Goal: Information Seeking & Learning: Obtain resource

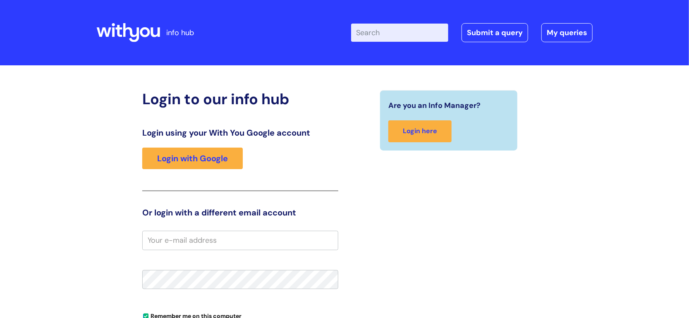
click at [181, 175] on div "Login using your With You Google account Login with Google" at bounding box center [240, 159] width 196 height 63
click at [185, 164] on link "Login with Google" at bounding box center [192, 158] width 100 height 21
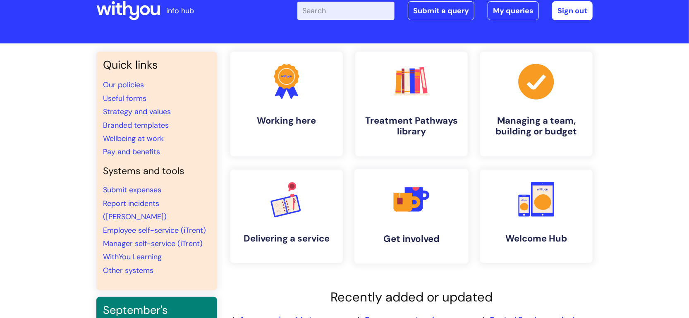
scroll to position [29, 0]
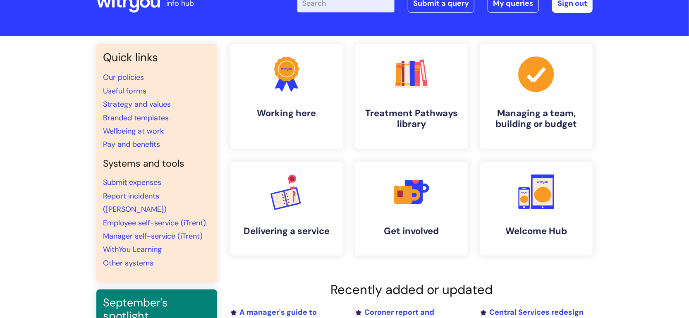
click at [351, 79] on div ".cls-1{fill:#f89b22;}.cls-1,.cls-2,.cls-3,.cls-4,.cls-5,.cls-6,.cls-7{stroke-wi…" at bounding box center [411, 96] width 125 height 105
click at [411, 93] on icon ".cls-1{fill:#f89b22;}.cls-1,.cls-2,.cls-3,.cls-4,.cls-5,.cls-6,.cls-7{stroke-wi…" at bounding box center [411, 73] width 41 height 41
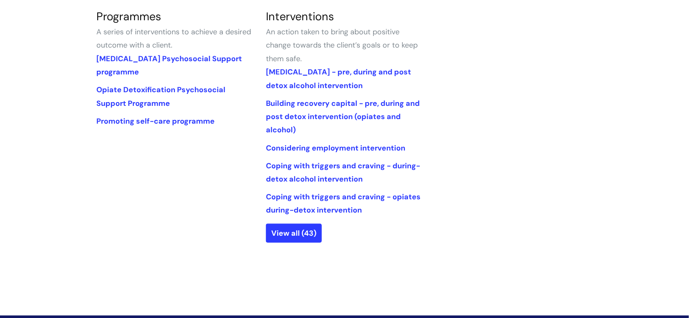
scroll to position [426, 0]
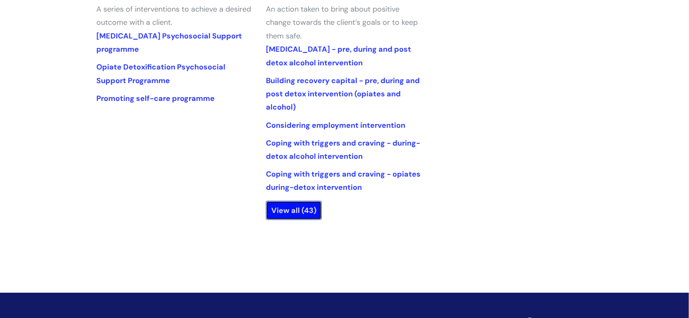
click at [291, 213] on link "View all (43)" at bounding box center [294, 210] width 56 height 19
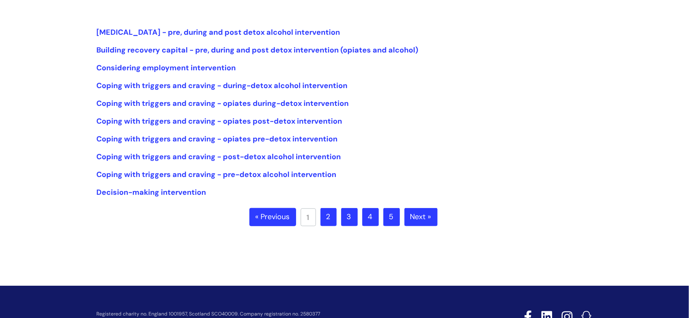
scroll to position [196, 0]
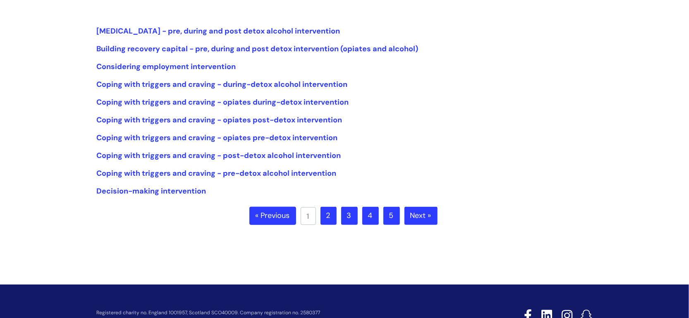
click at [326, 211] on link "2" at bounding box center [328, 216] width 16 height 18
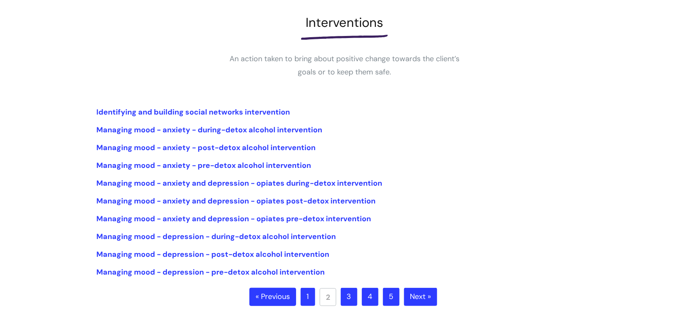
scroll to position [126, 0]
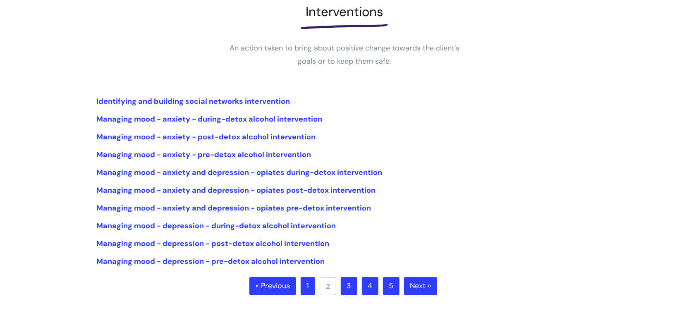
click at [348, 288] on link "3" at bounding box center [349, 286] width 17 height 18
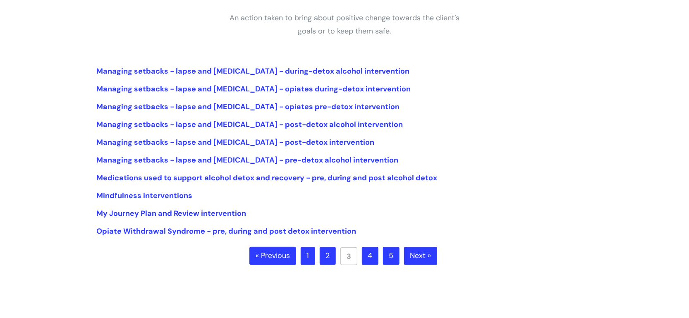
scroll to position [159, 0]
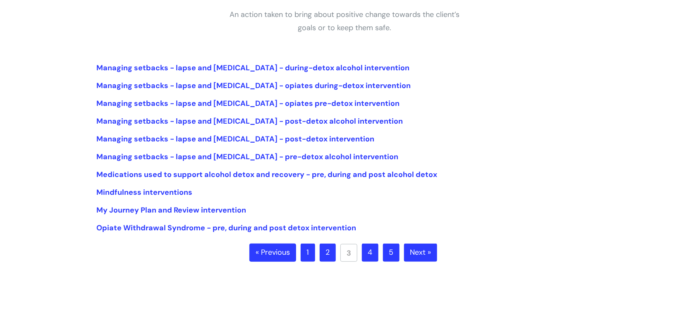
click at [375, 244] on link "4" at bounding box center [370, 252] width 17 height 18
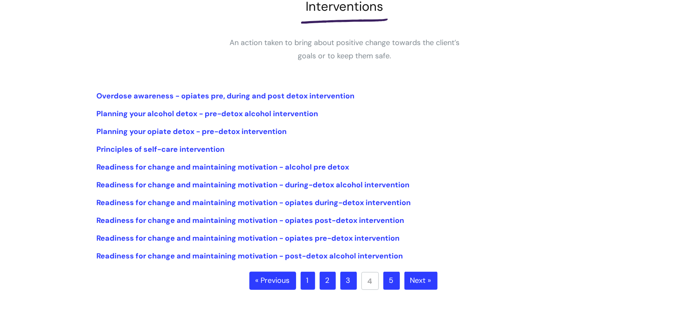
scroll to position [131, 0]
click at [390, 274] on link "5" at bounding box center [391, 280] width 17 height 18
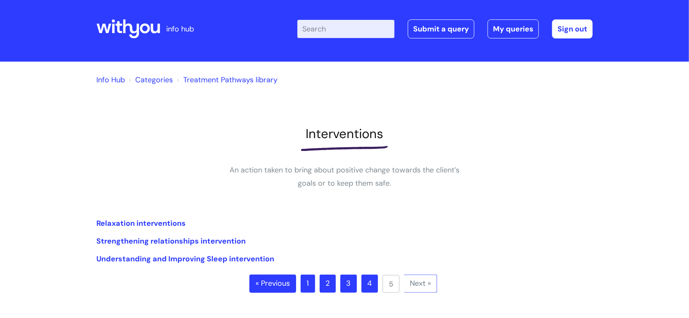
scroll to position [8, 0]
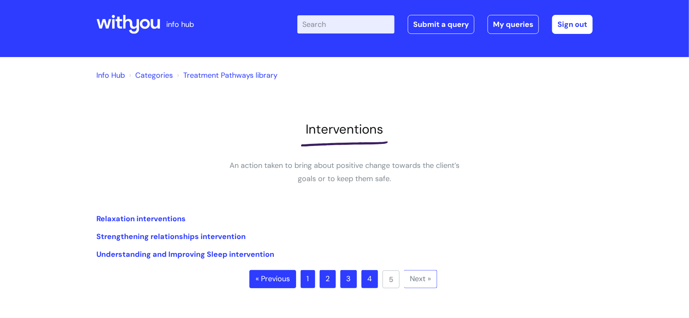
click at [317, 270] on ul "« Previous 1 2 3 4 5 Next »" at bounding box center [344, 284] width 190 height 29
click at [309, 279] on link "1" at bounding box center [308, 279] width 14 height 18
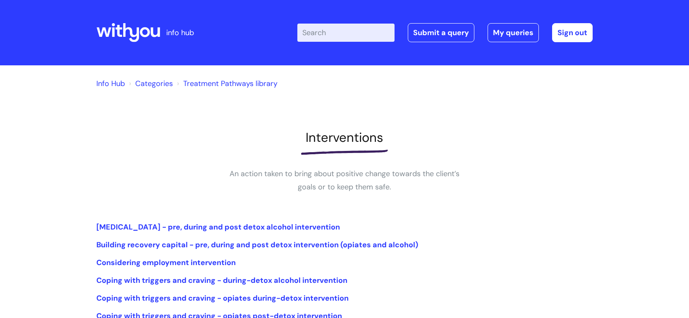
click at [196, 72] on div "Info Hub Categories Treatment Pathways library Interventions An action taken to…" at bounding box center [344, 260] width 689 height 390
click at [197, 81] on link "Treatment Pathways library" at bounding box center [230, 84] width 94 height 10
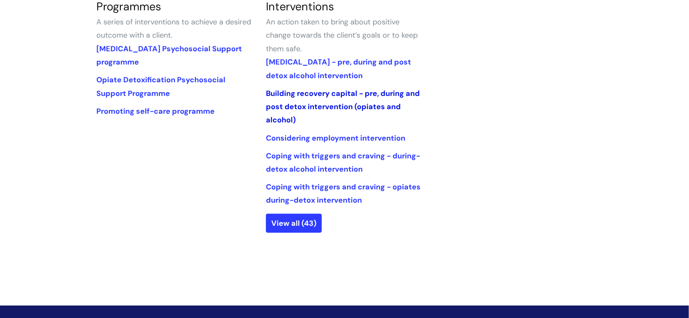
scroll to position [329, 0]
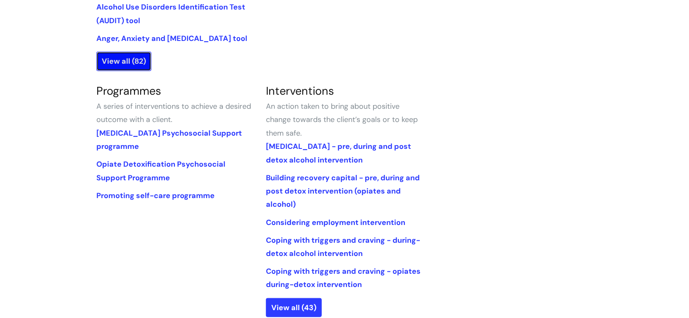
click at [117, 67] on link "View all (82)" at bounding box center [123, 61] width 55 height 19
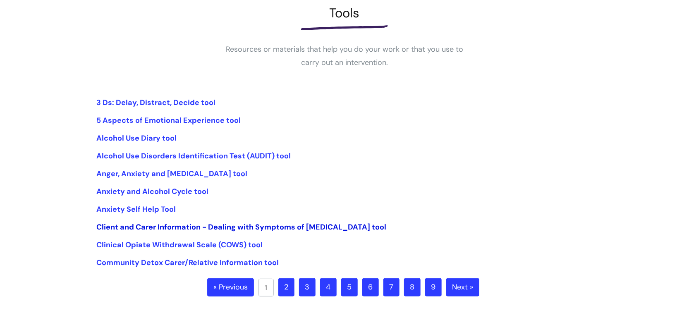
scroll to position [135, 0]
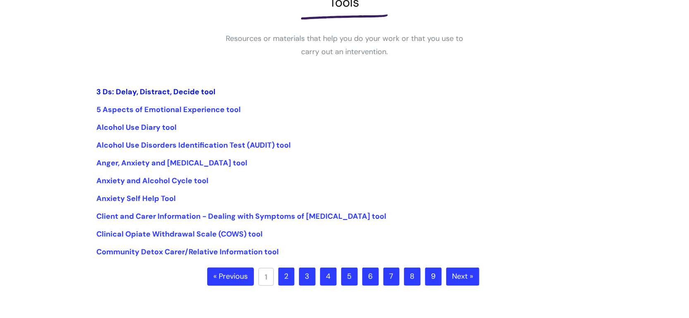
click at [187, 91] on link "3 Ds: Delay, Distract, Decide tool" at bounding box center [155, 92] width 119 height 10
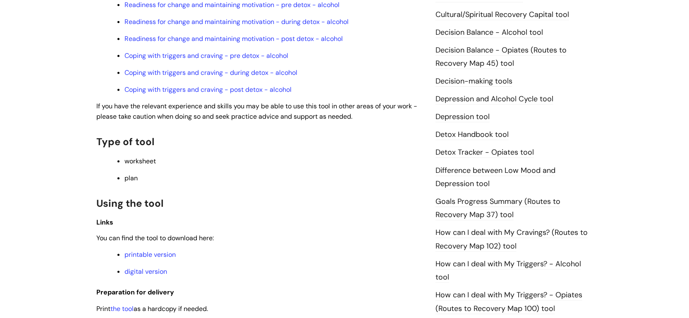
scroll to position [462, 0]
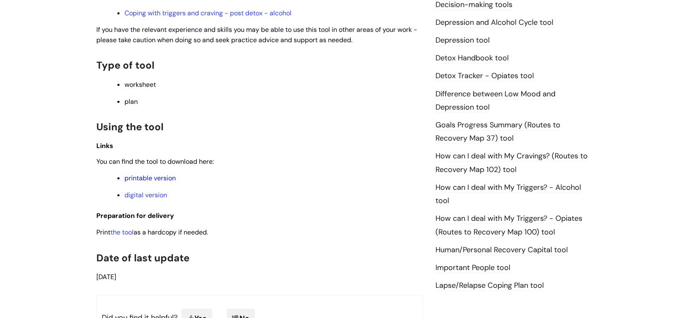
click at [162, 177] on link "printable version" at bounding box center [149, 178] width 51 height 9
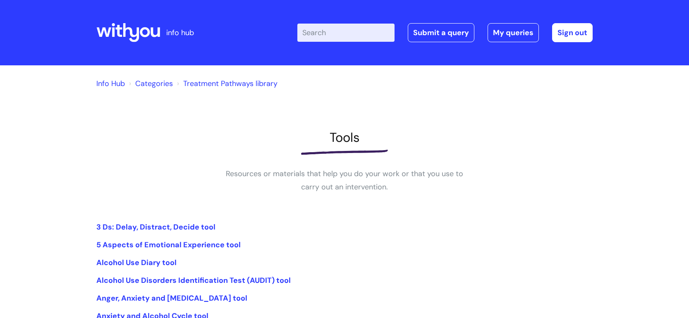
scroll to position [136, 0]
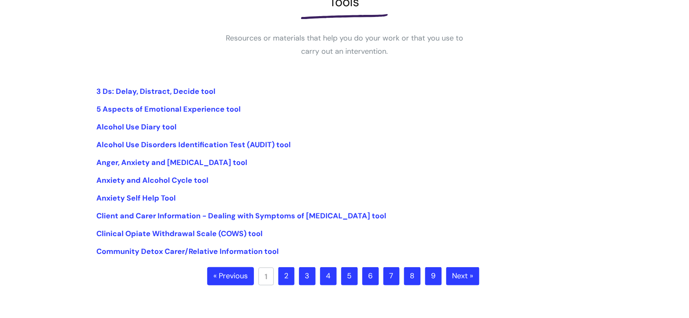
click at [289, 277] on link "2" at bounding box center [286, 276] width 16 height 18
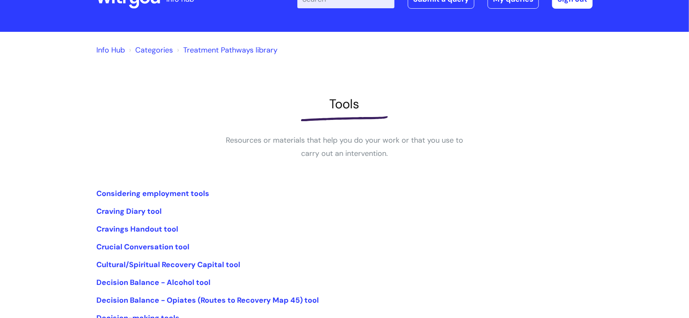
scroll to position [34, 0]
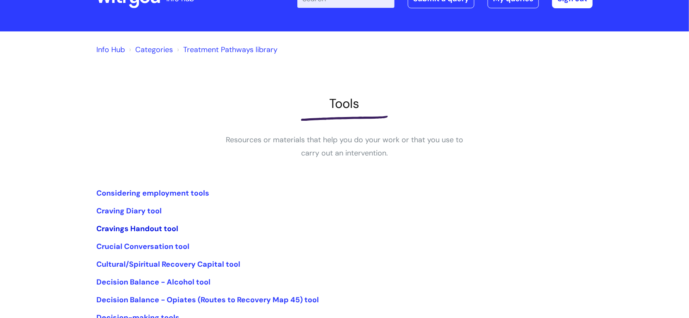
click at [124, 225] on link "Cravings Handout tool" at bounding box center [137, 229] width 82 height 10
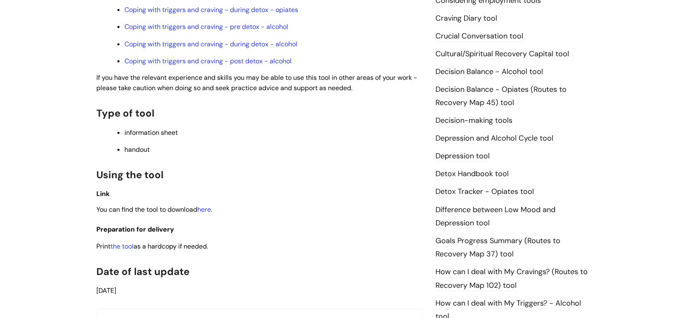
scroll to position [406, 0]
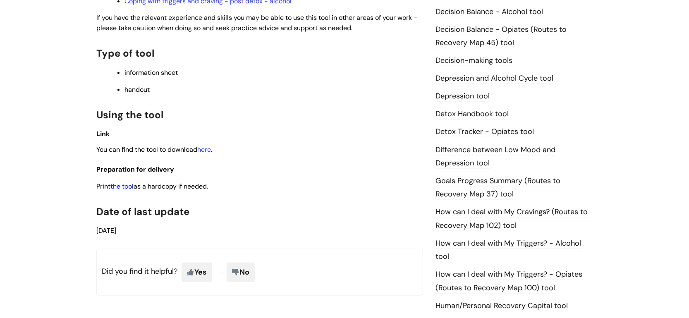
click at [127, 187] on link "the tool" at bounding box center [121, 186] width 23 height 9
